Goal: Check status: Check status

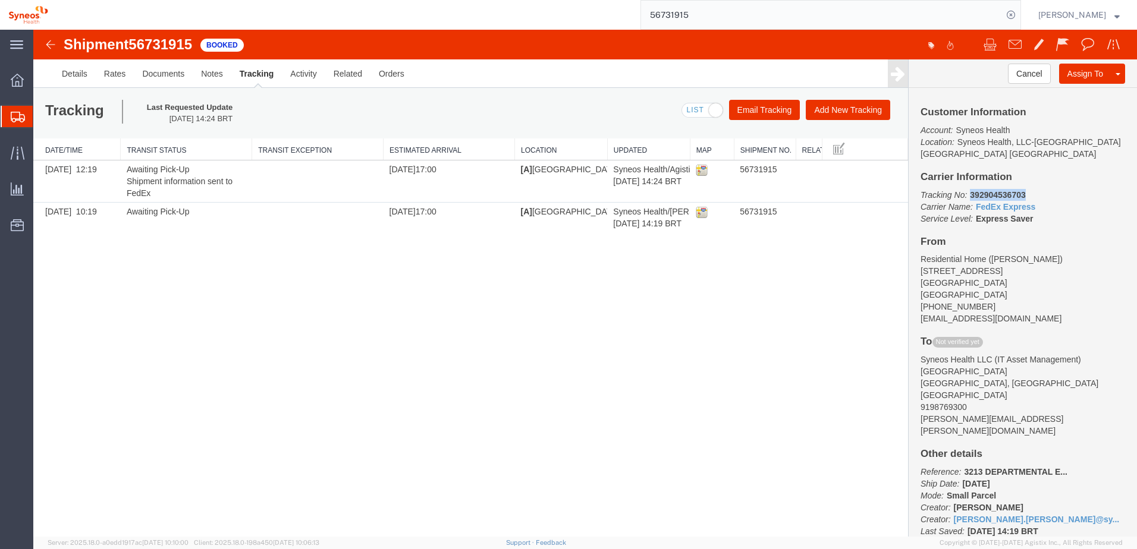
drag, startPoint x: 1027, startPoint y: 186, endPoint x: 971, endPoint y: 187, distance: 55.9
click at [971, 189] on p "Tracking No: 392904536703 Carrier Name: FedEx Express FedEx Express Service Lev…" at bounding box center [1023, 207] width 205 height 36
copy b "392904536703"
click at [259, 74] on link "Tracking" at bounding box center [256, 73] width 51 height 29
click at [218, 76] on div at bounding box center [585, 283] width 1104 height 507
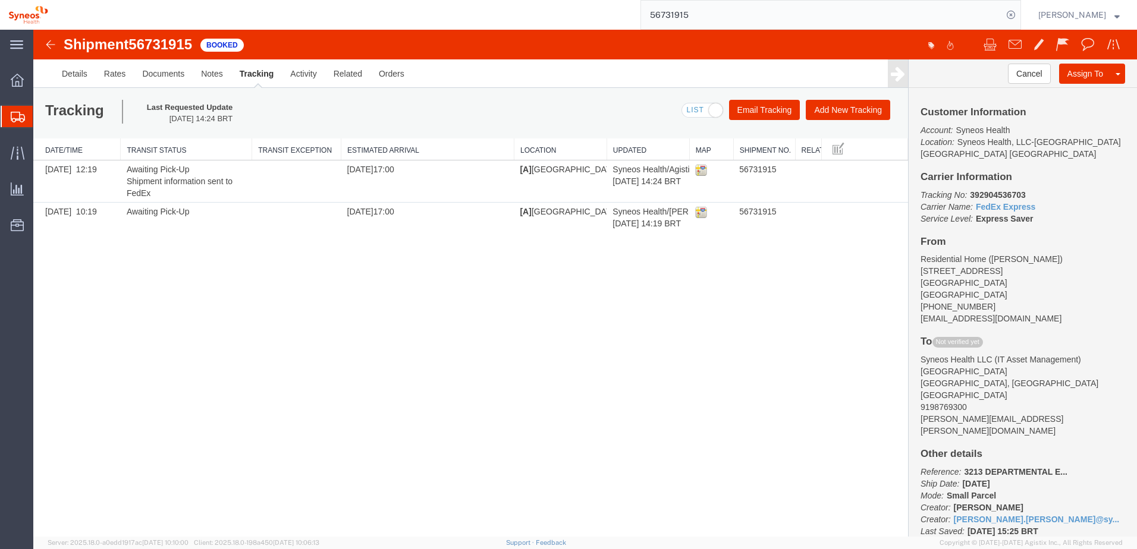
drag, startPoint x: 384, startPoint y: 146, endPoint x: 341, endPoint y: 146, distance: 42.8
click at [341, 146] on div "Date/Time Transit Status Transit Exception Estimated Arrival Location Updated M…" at bounding box center [470, 186] width 875 height 94
click at [508, 147] on th "Estimated Arrival" at bounding box center [428, 150] width 174 height 22
drag, startPoint x: 513, startPoint y: 147, endPoint x: 425, endPoint y: 145, distance: 88.1
click at [425, 145] on div "Date/Time Transit Status Transit Exception Estimated Arrival Location Updated M…" at bounding box center [470, 186] width 875 height 94
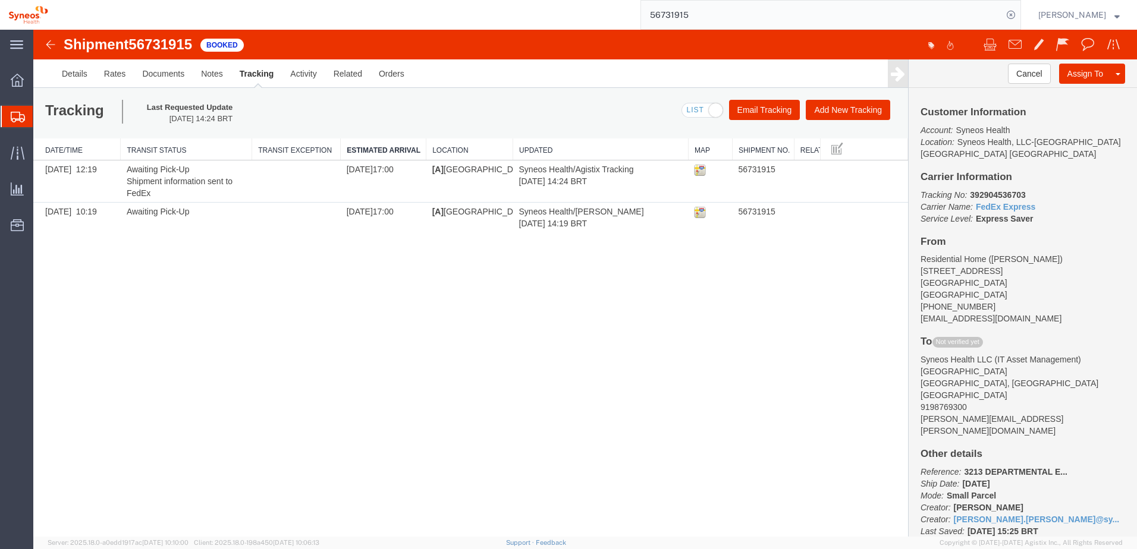
drag, startPoint x: 608, startPoint y: 150, endPoint x: 514, endPoint y: 153, distance: 93.4
click at [514, 153] on div "Date/Time Transit Status Transit Exception Estimated Arrival Location Updated M…" at bounding box center [470, 186] width 875 height 94
drag, startPoint x: 688, startPoint y: 151, endPoint x: 648, endPoint y: 152, distance: 39.9
click at [648, 152] on div "Date/Time Transit Status Transit Exception Estimated Arrival Location Updated M…" at bounding box center [470, 186] width 875 height 94
drag, startPoint x: 733, startPoint y: 145, endPoint x: 693, endPoint y: 146, distance: 39.3
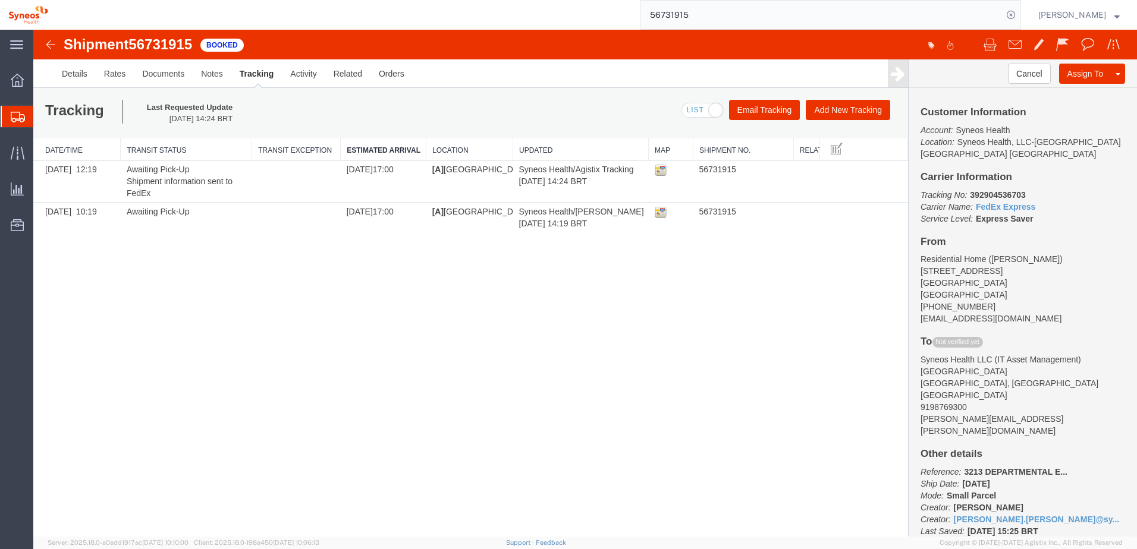
click at [693, 146] on div "Date/Time Transit Status Transit Exception Estimated Arrival Location Updated M…" at bounding box center [470, 186] width 875 height 94
drag, startPoint x: 794, startPoint y: 145, endPoint x: 764, endPoint y: 148, distance: 29.9
click at [764, 148] on div "Date/Time Transit Status Transit Exception Estimated Arrival Location Updated M…" at bounding box center [470, 186] width 875 height 94
click at [207, 71] on link "Notes" at bounding box center [212, 73] width 39 height 29
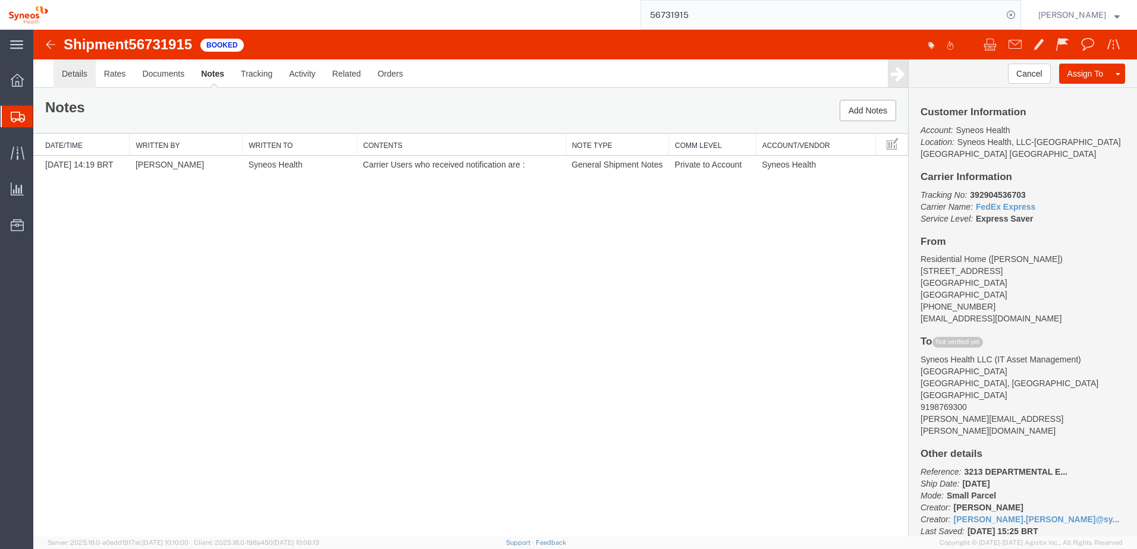
click at [70, 78] on link "Details" at bounding box center [75, 73] width 42 height 29
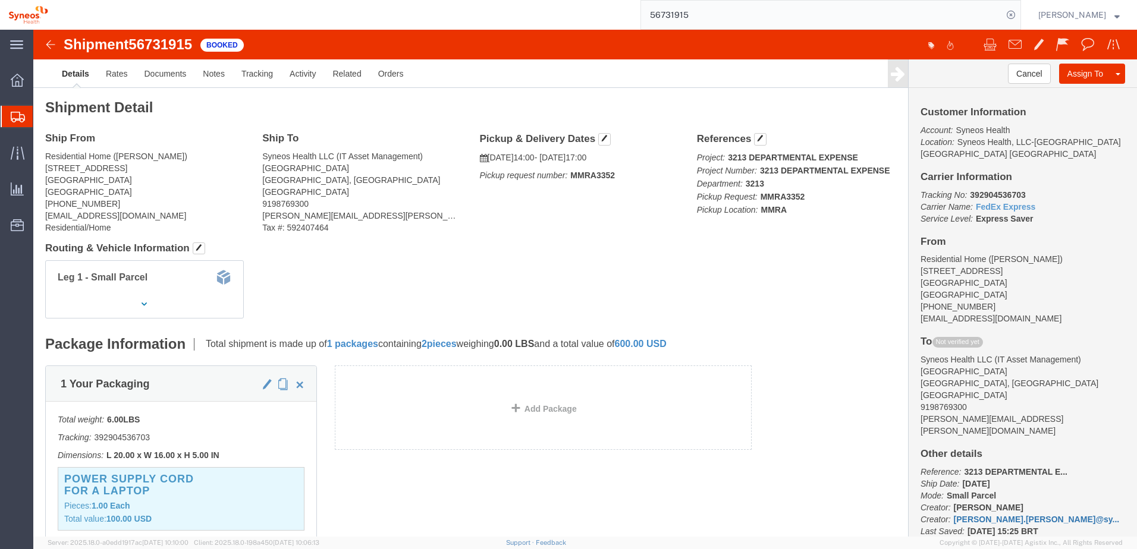
scroll to position [7, 0]
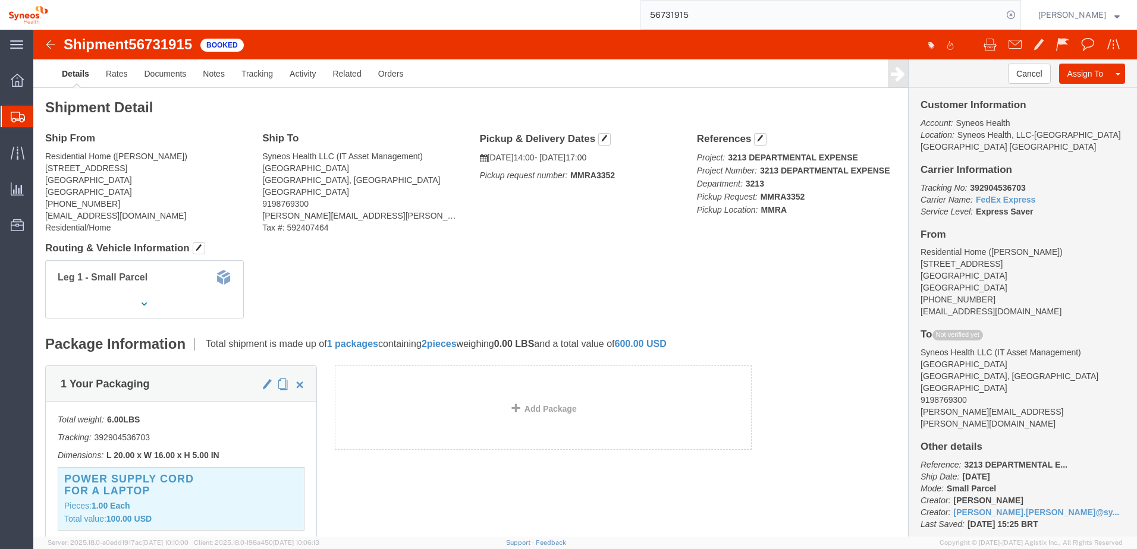
click at [778, 24] on input "56731915" at bounding box center [822, 15] width 362 height 29
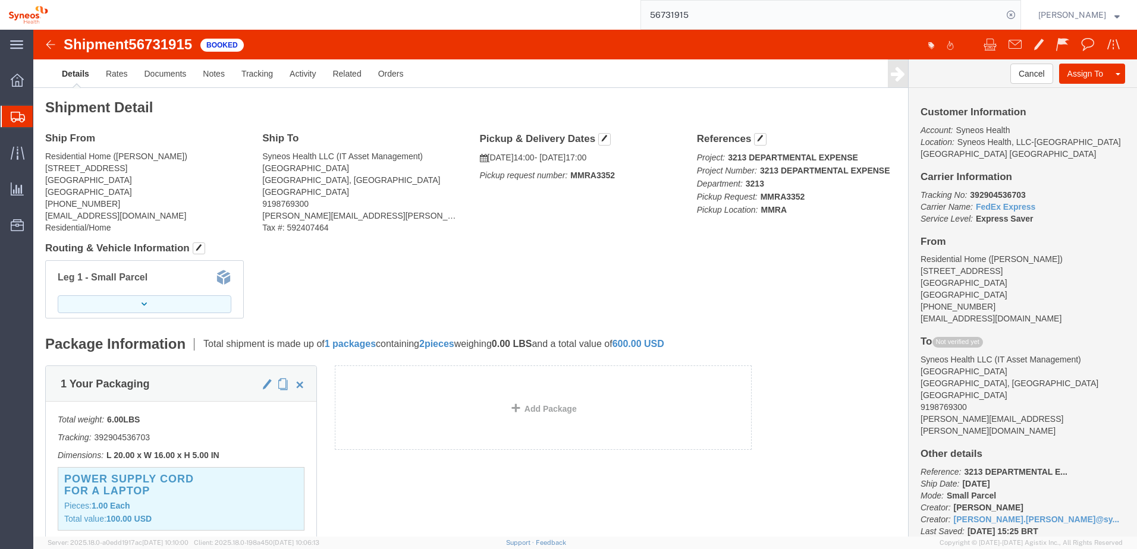
click icon "button"
click link "Activity"
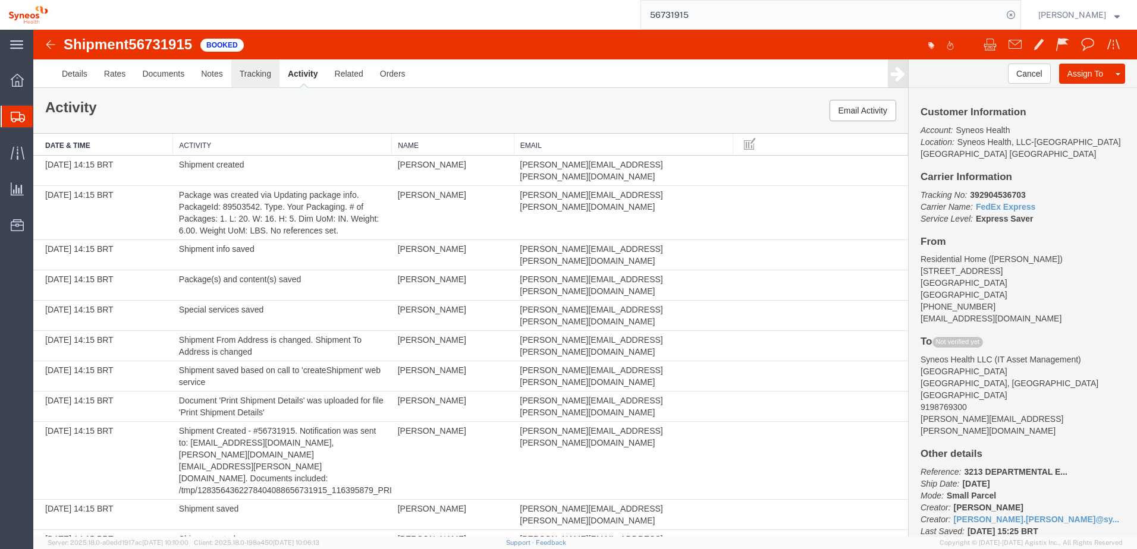
click at [262, 73] on link "Tracking" at bounding box center [255, 73] width 48 height 29
